Goal: Task Accomplishment & Management: Manage account settings

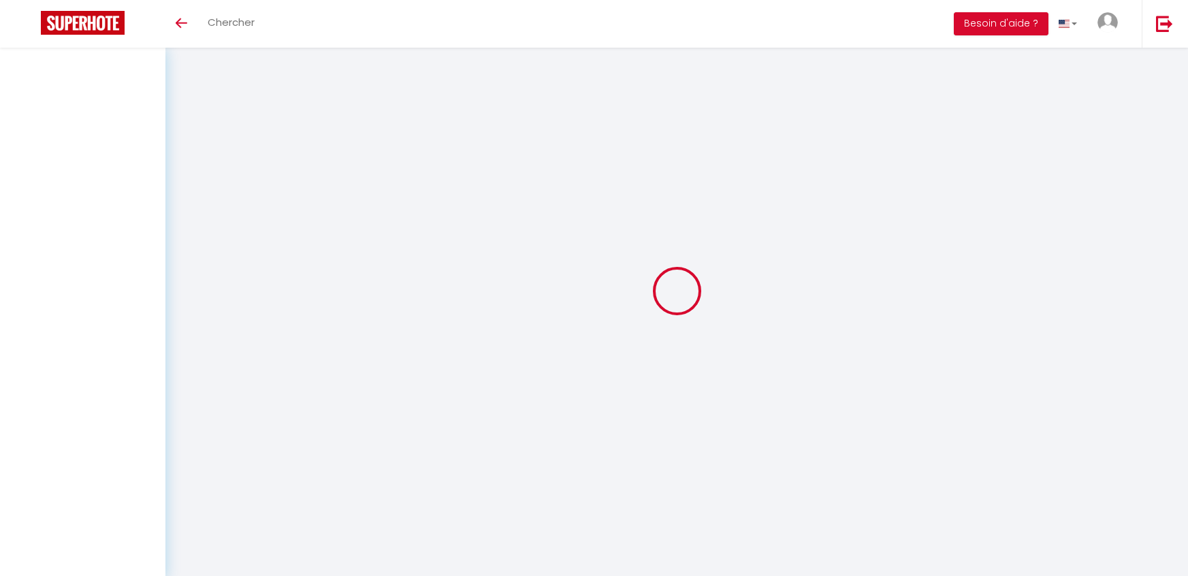
select select
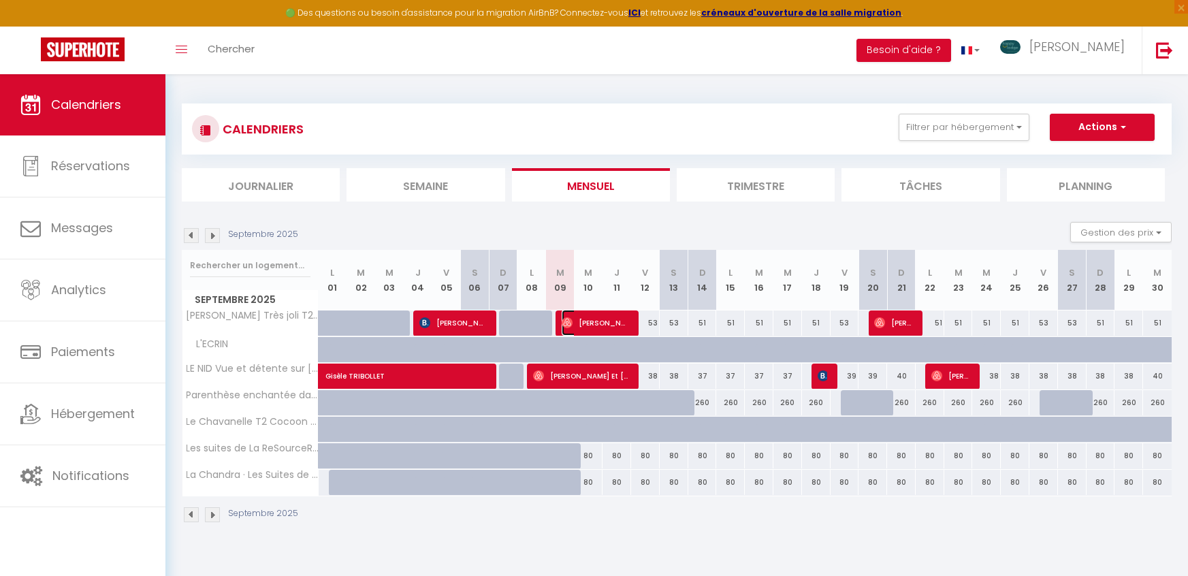
click at [617, 323] on span "[PERSON_NAME]" at bounding box center [594, 323] width 67 height 26
select select "OK"
select select "0"
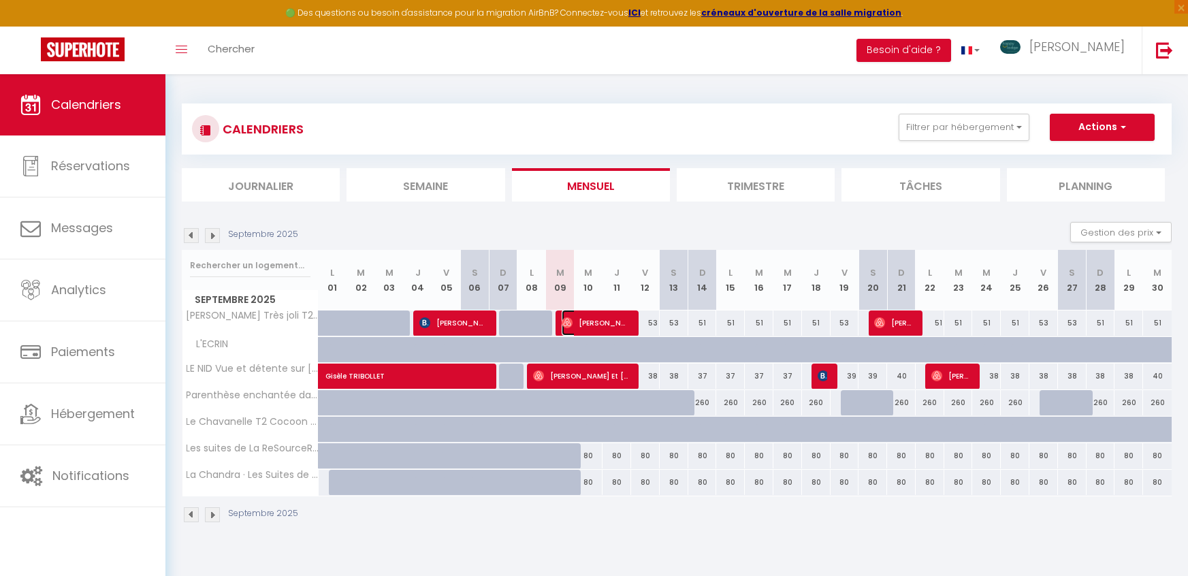
select select "1"
select select
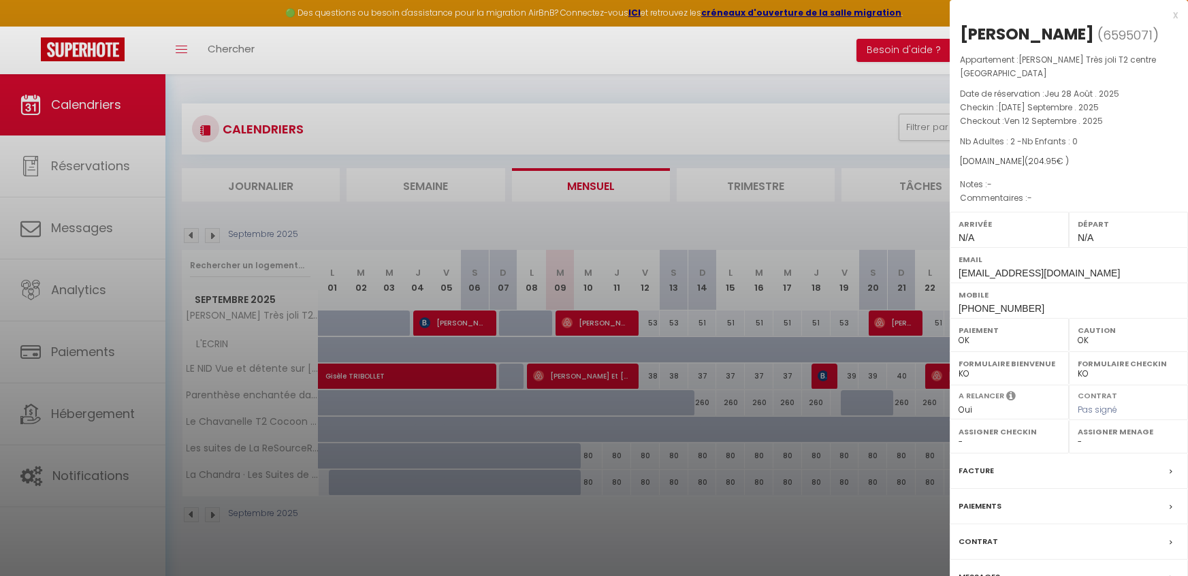
click at [1001, 420] on div "Gestion des serrures Facture Paiements Contrat Messages" at bounding box center [1068, 456] width 238 height 277
click at [996, 442] on div "Gestion des serrures Facture Paiements Contrat Messages" at bounding box center [1068, 456] width 238 height 277
click at [1034, 552] on div "Messages" at bounding box center [1068, 576] width 238 height 35
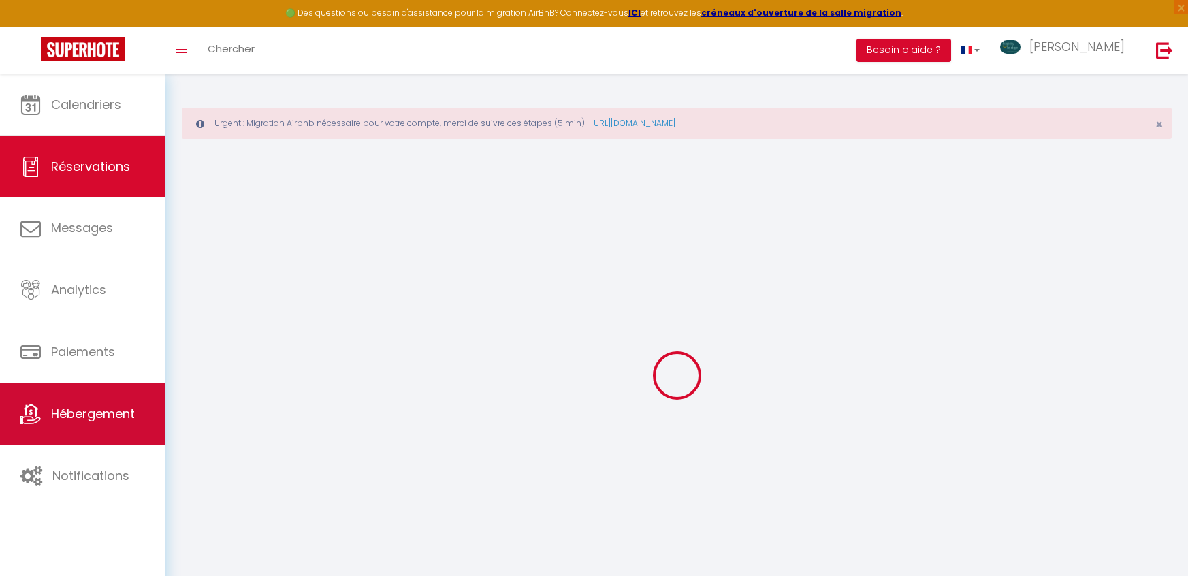
select select
checkbox input "false"
select select
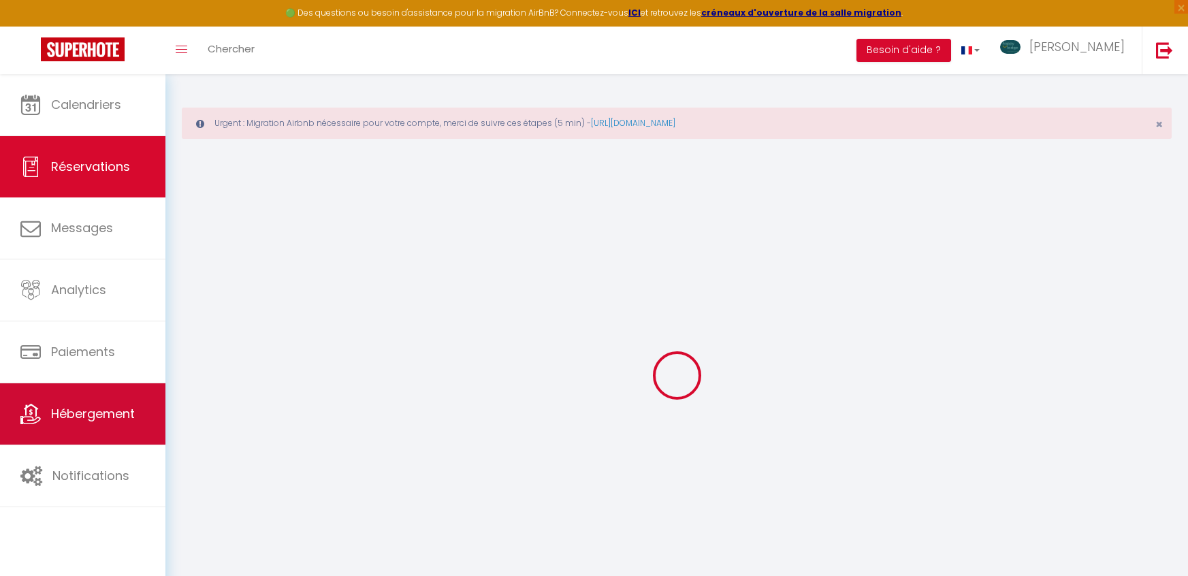
select select
checkbox input "false"
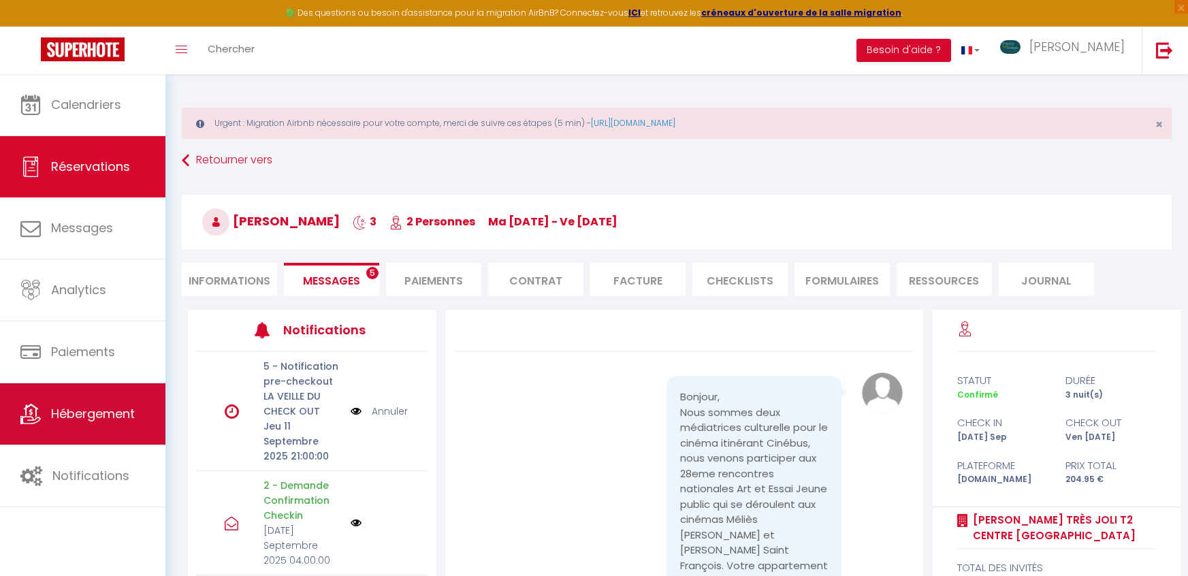
scroll to position [2369, 0]
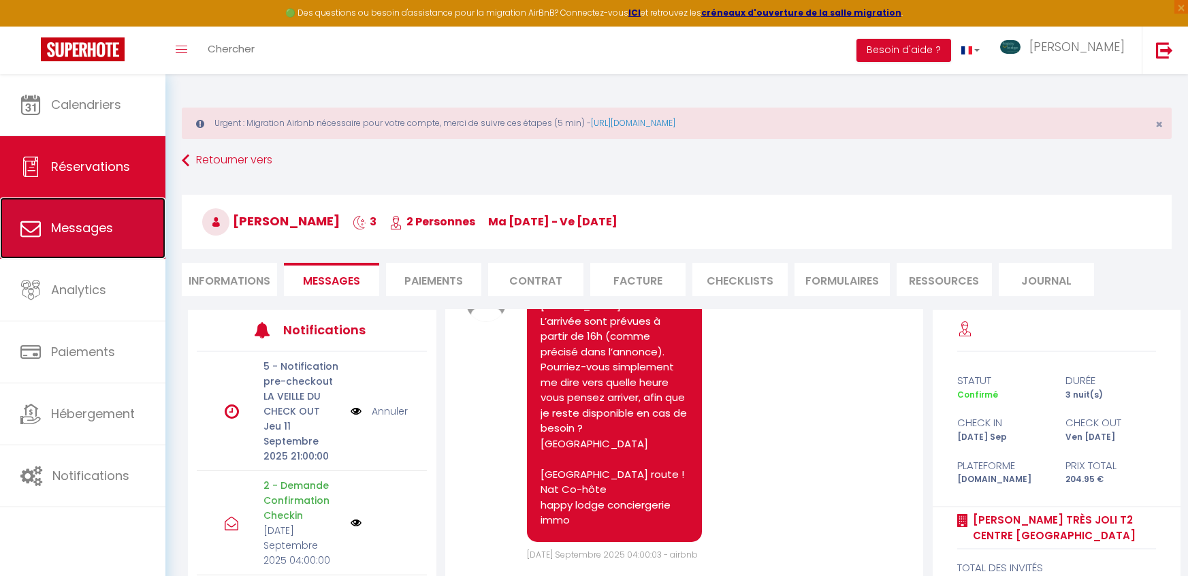
click at [101, 242] on link "Messages" at bounding box center [82, 227] width 165 height 61
select select "message"
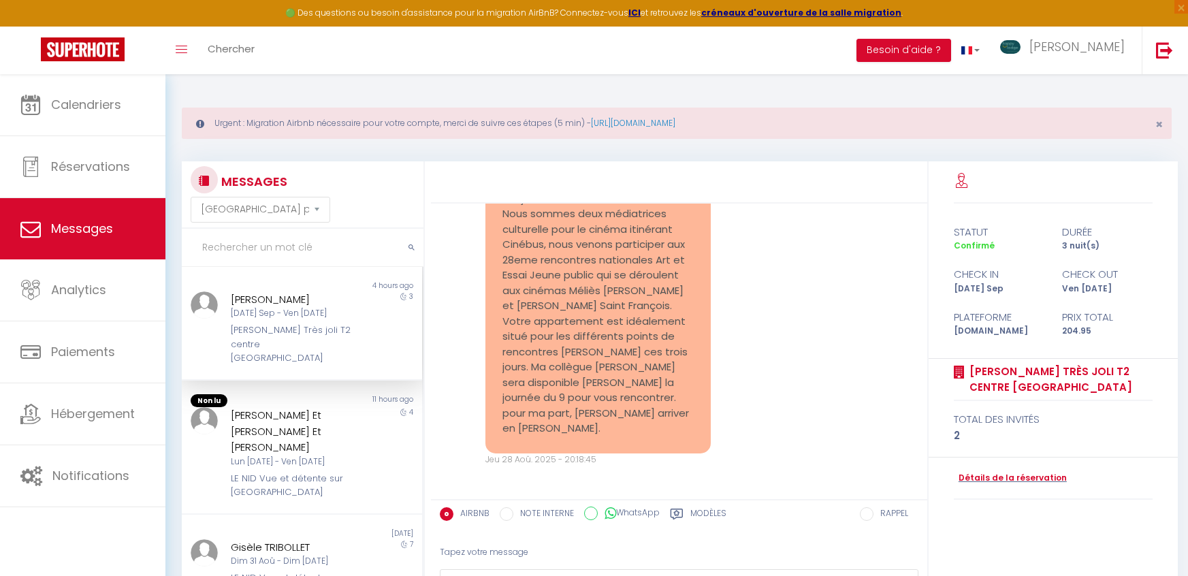
scroll to position [69, 0]
